Goal: Task Accomplishment & Management: Manage account settings

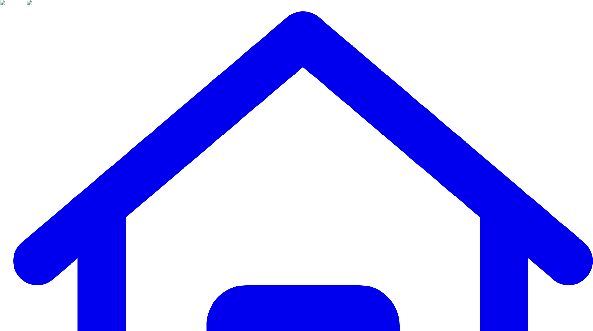
scroll to position [164, 0]
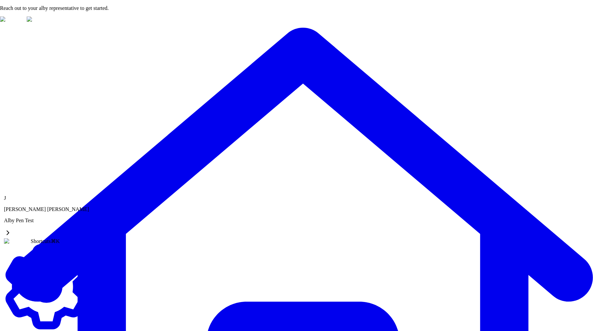
click at [43, 324] on link "Settings" at bounding box center [46, 330] width 85 height 12
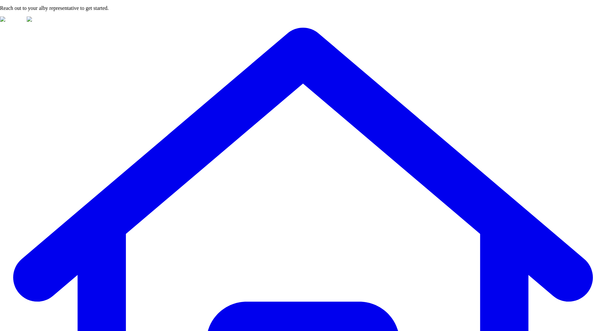
scroll to position [3160, 0]
